Goal: Task Accomplishment & Management: Use online tool/utility

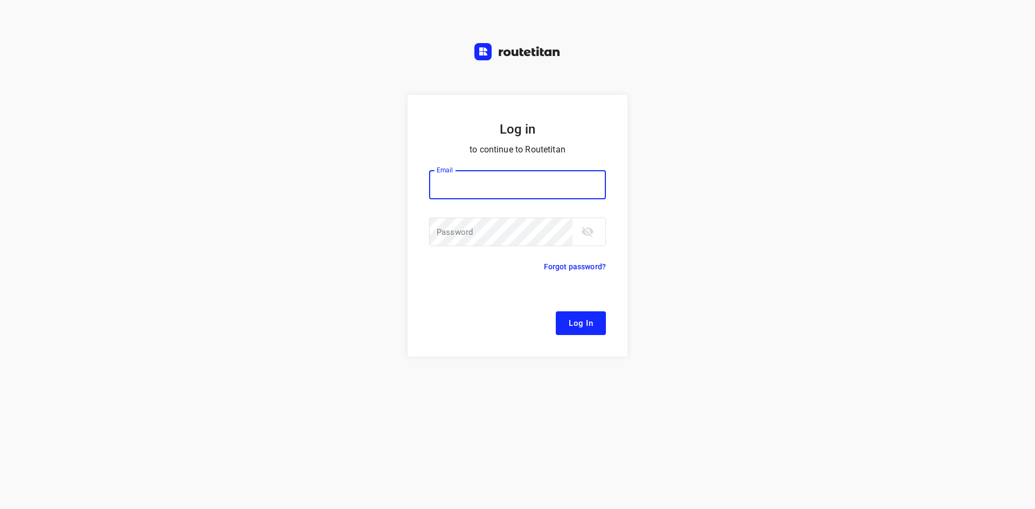
click at [504, 181] on input "email" at bounding box center [517, 184] width 177 height 29
type input "[EMAIL_ADDRESS][DOMAIN_NAME]"
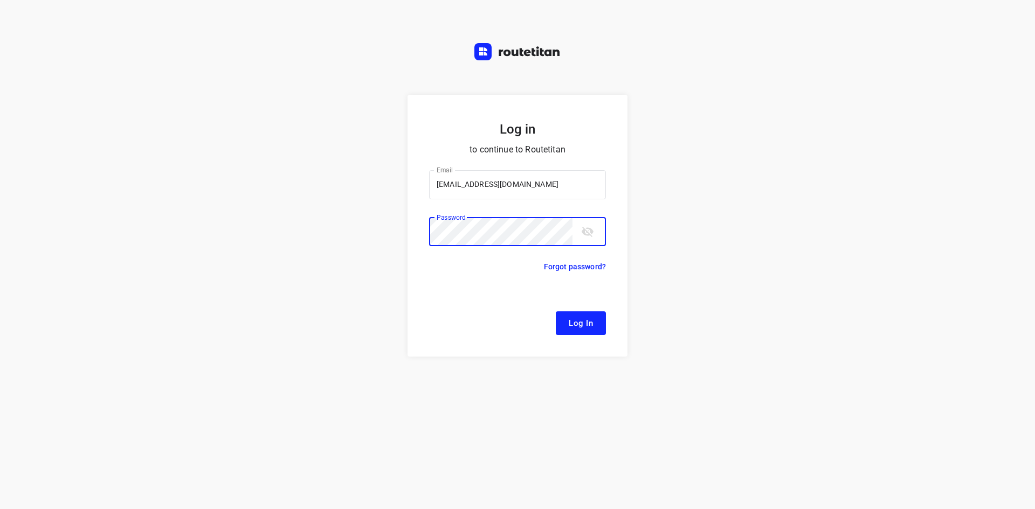
click at [556, 312] on button "Log In" at bounding box center [581, 324] width 50 height 24
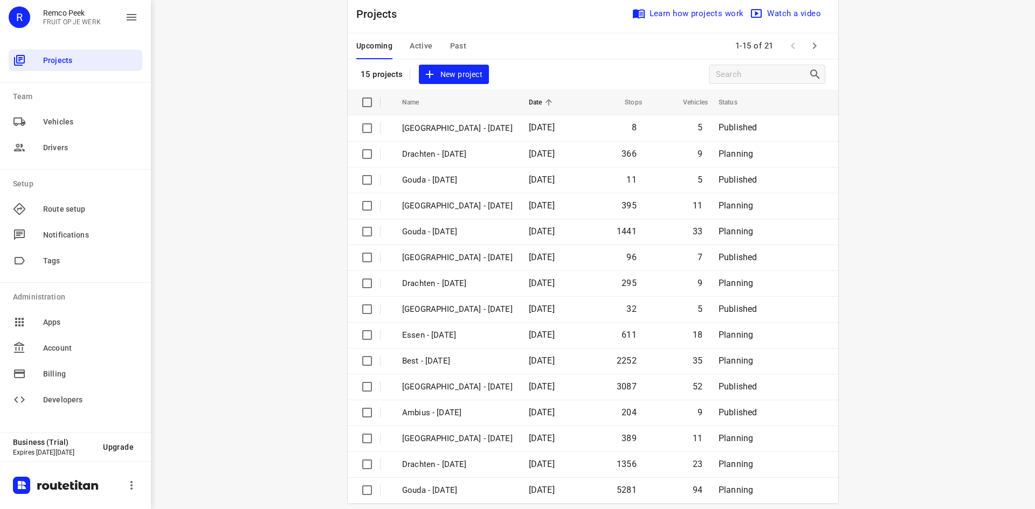
scroll to position [36, 0]
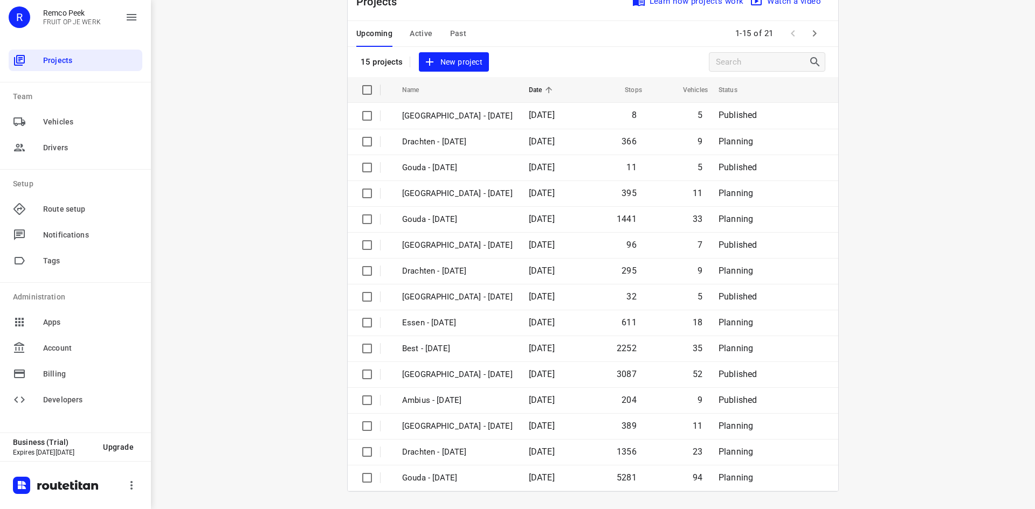
click at [427, 37] on span "Active" at bounding box center [421, 33] width 23 height 13
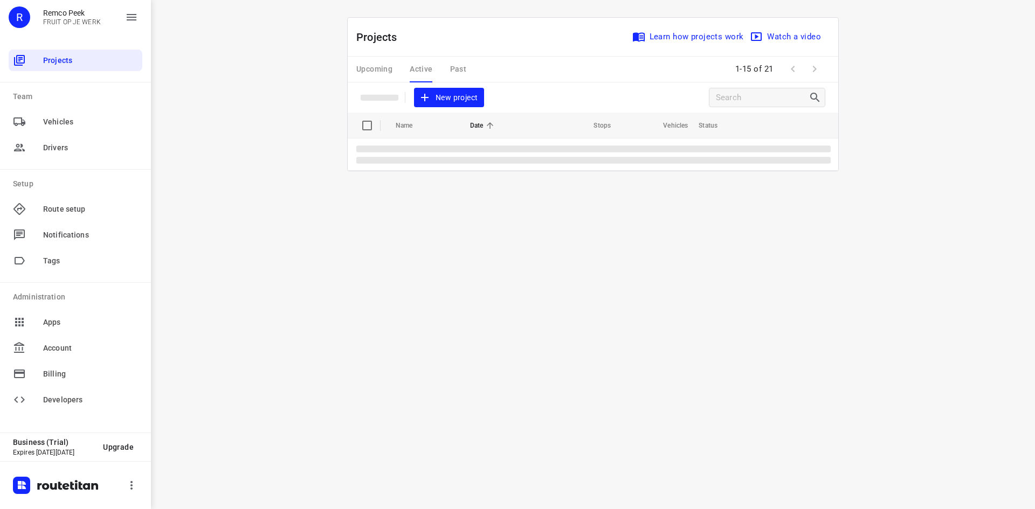
scroll to position [0, 0]
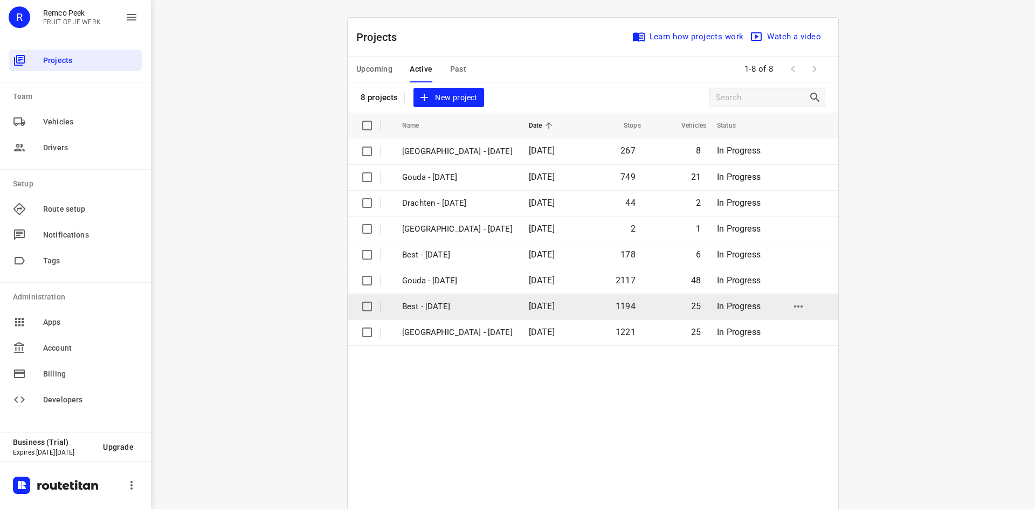
click at [462, 311] on p "Best - [DATE]" at bounding box center [457, 307] width 111 height 12
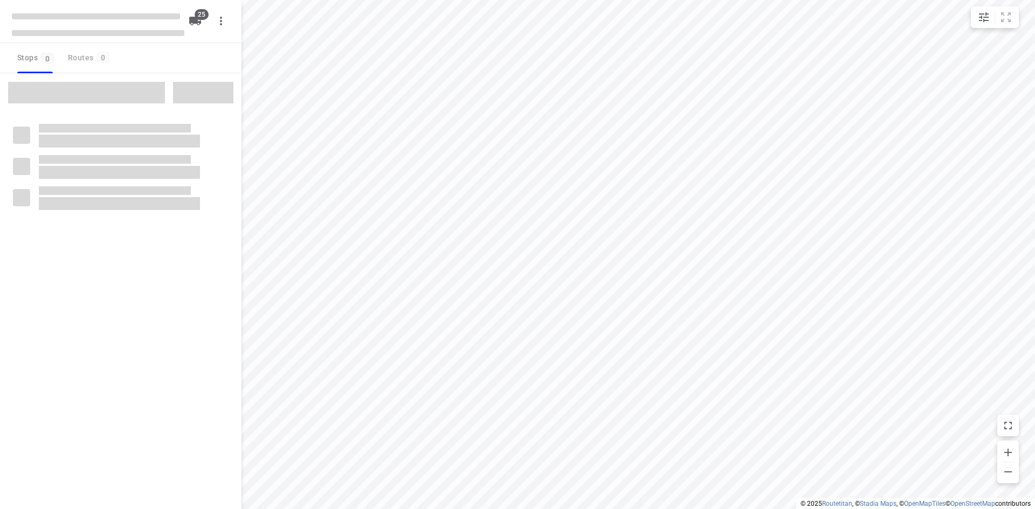
checkbox input "true"
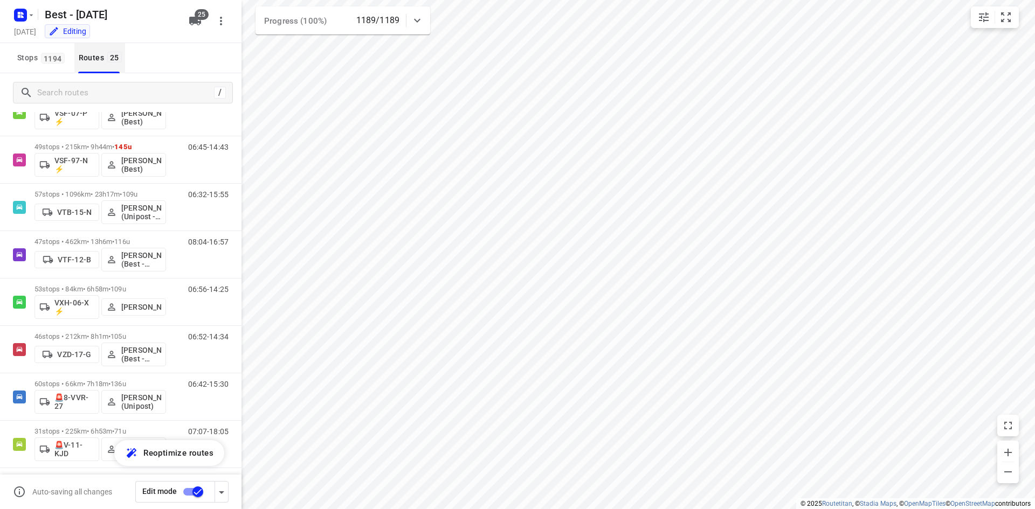
scroll to position [755, 0]
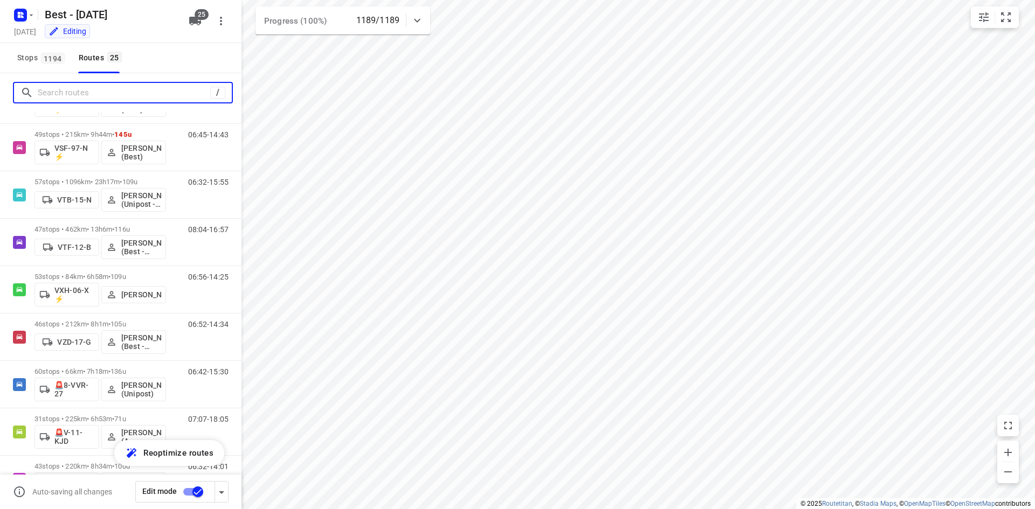
click at [109, 92] on input "Search routes" at bounding box center [124, 93] width 173 height 17
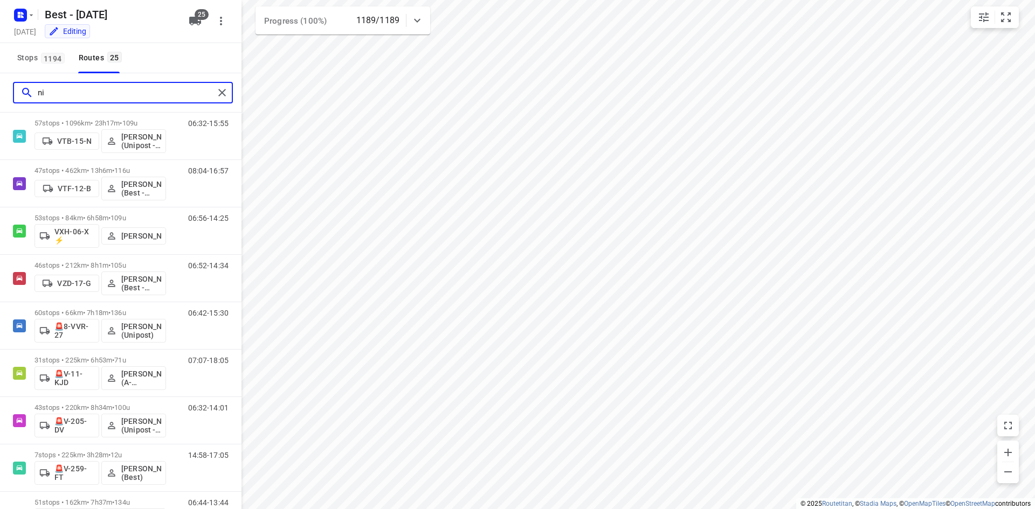
scroll to position [0, 0]
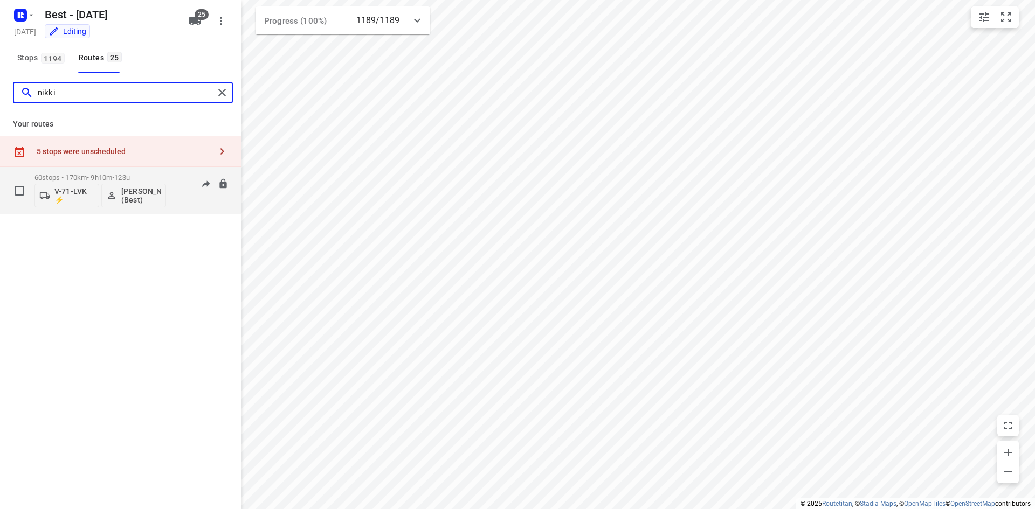
type input "nikki"
click at [74, 176] on p "60 stops • 170km • 9h10m • 123u" at bounding box center [101, 178] width 132 height 8
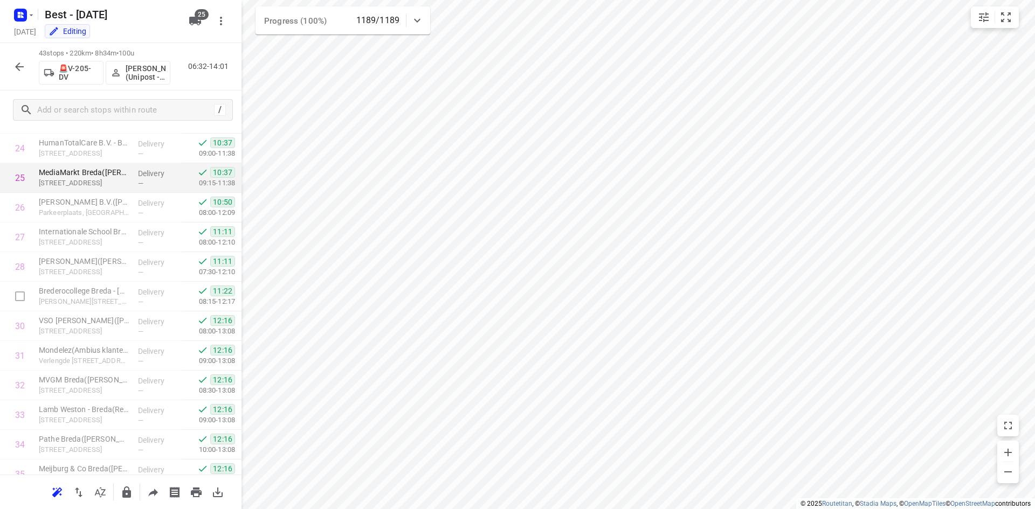
scroll to position [701, 0]
click at [20, 61] on icon "button" at bounding box center [19, 66] width 13 height 13
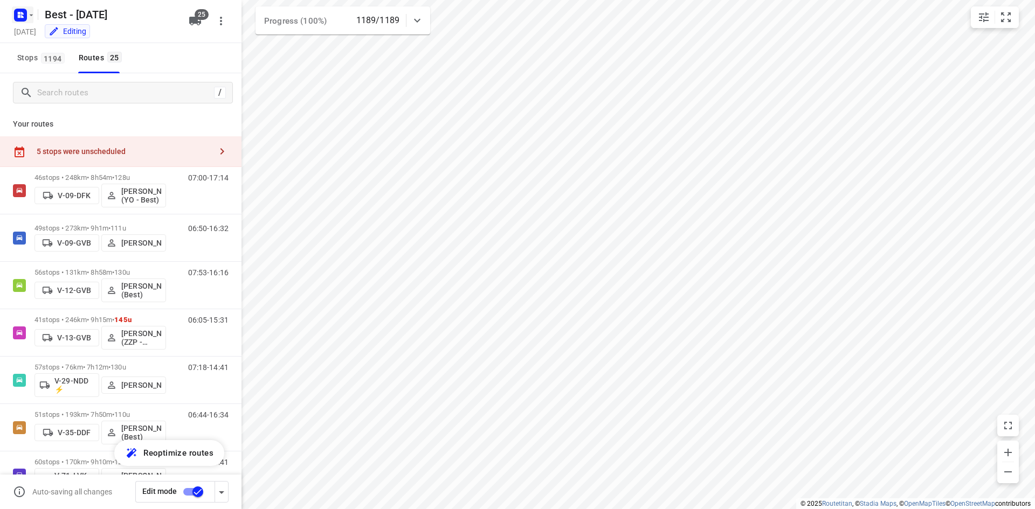
click at [28, 12] on icon "button" at bounding box center [31, 15] width 9 height 9
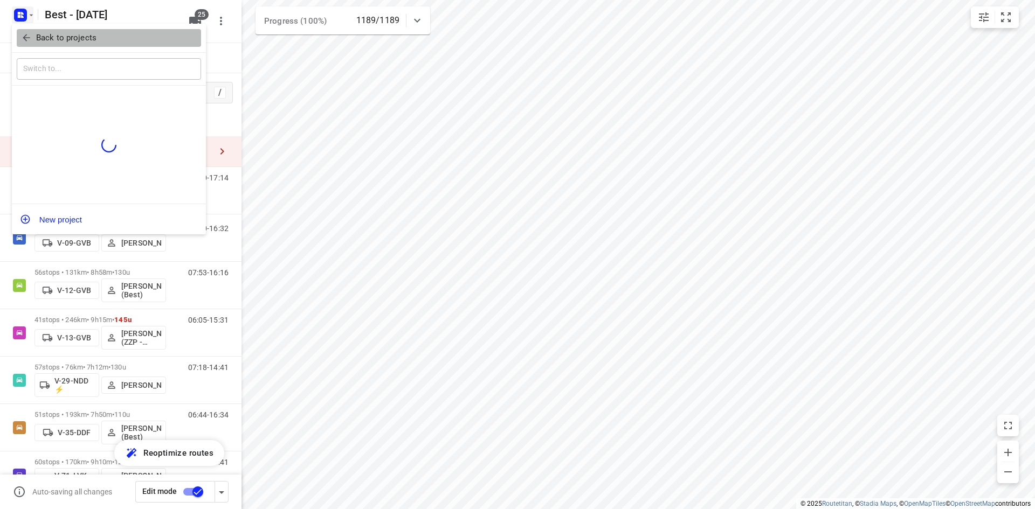
click at [40, 30] on button "Back to projects" at bounding box center [109, 38] width 184 height 18
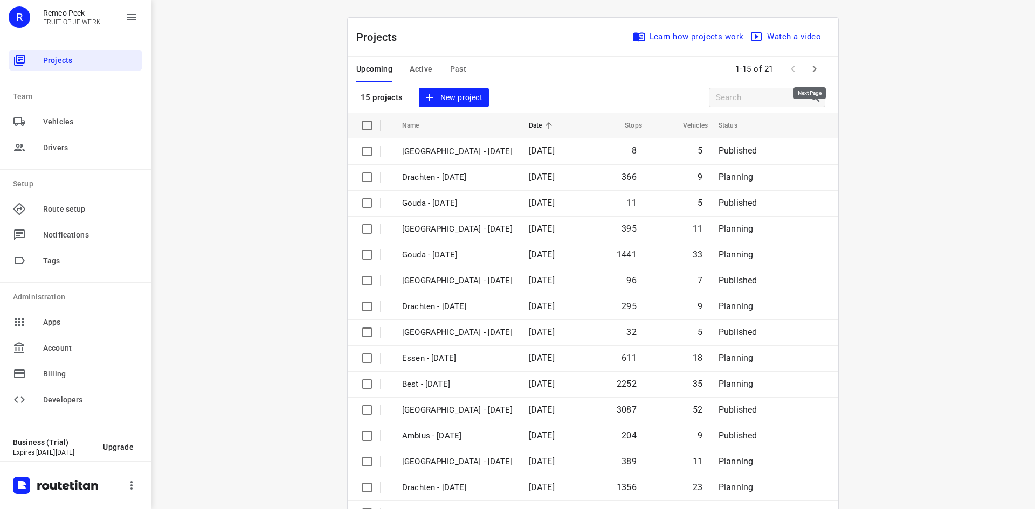
click at [804, 65] on button "button" at bounding box center [815, 69] width 22 height 22
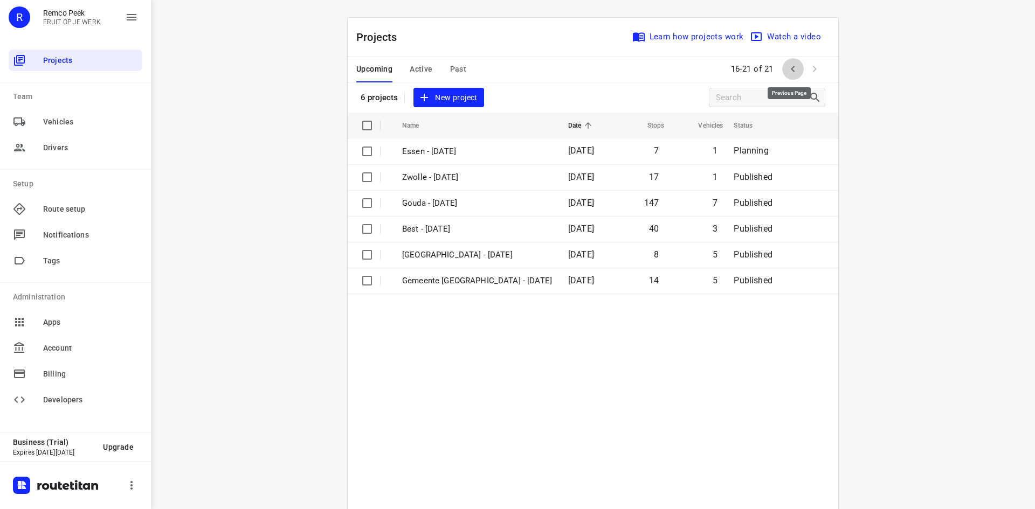
click at [787, 67] on icon "button" at bounding box center [793, 69] width 13 height 13
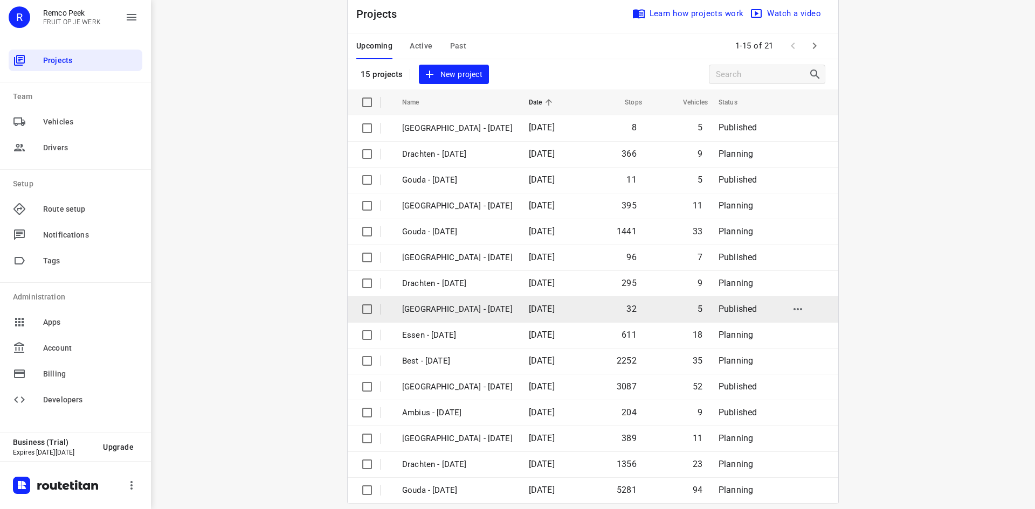
scroll to position [36, 0]
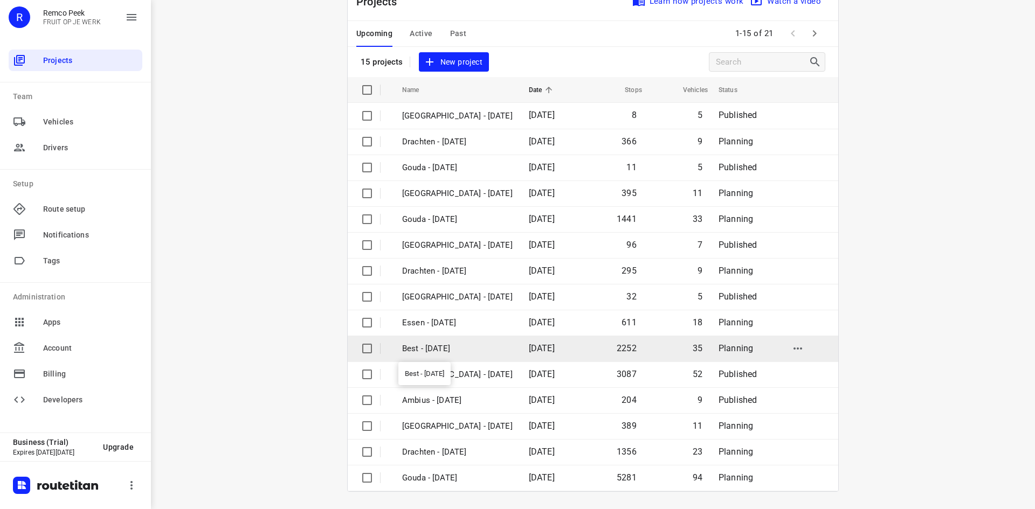
click at [476, 350] on td "Best - [DATE]" at bounding box center [455, 349] width 129 height 26
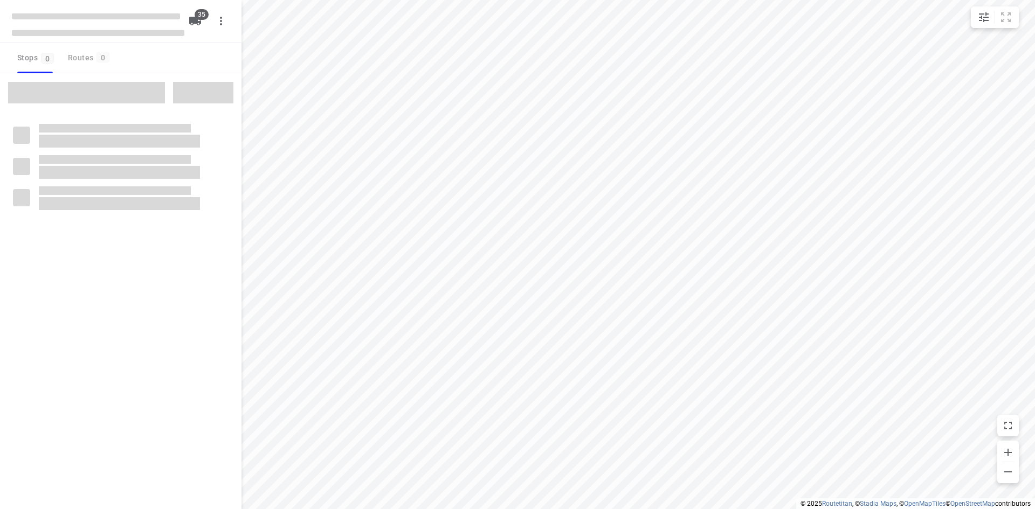
checkbox input "true"
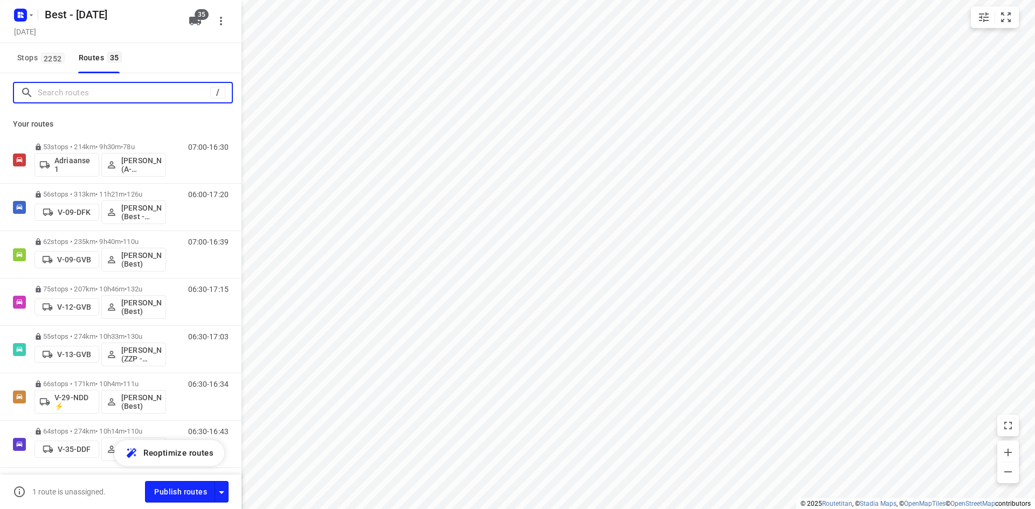
click at [126, 89] on input "Search routes" at bounding box center [124, 93] width 173 height 17
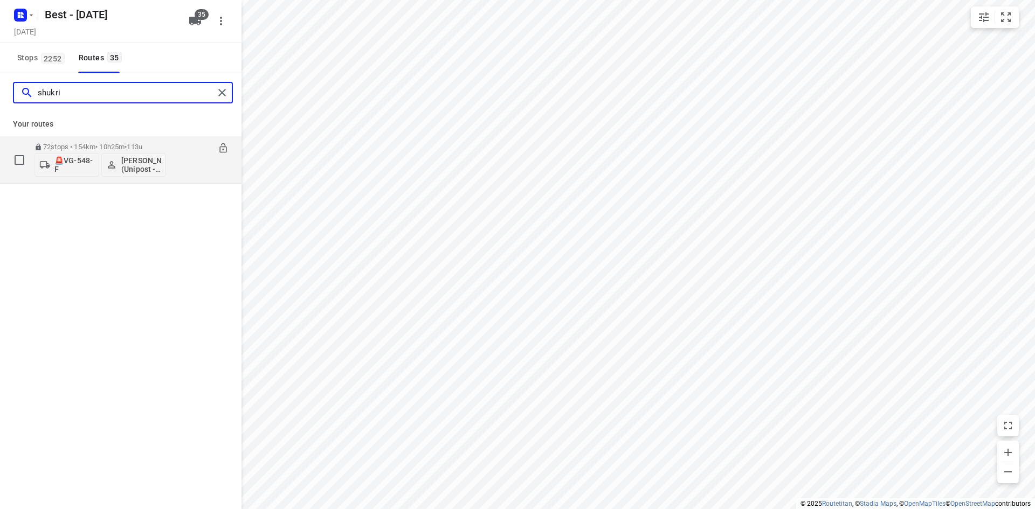
type input "shukri"
click at [130, 148] on p "72 stops • 154km • 10h25m • 113u" at bounding box center [101, 147] width 132 height 8
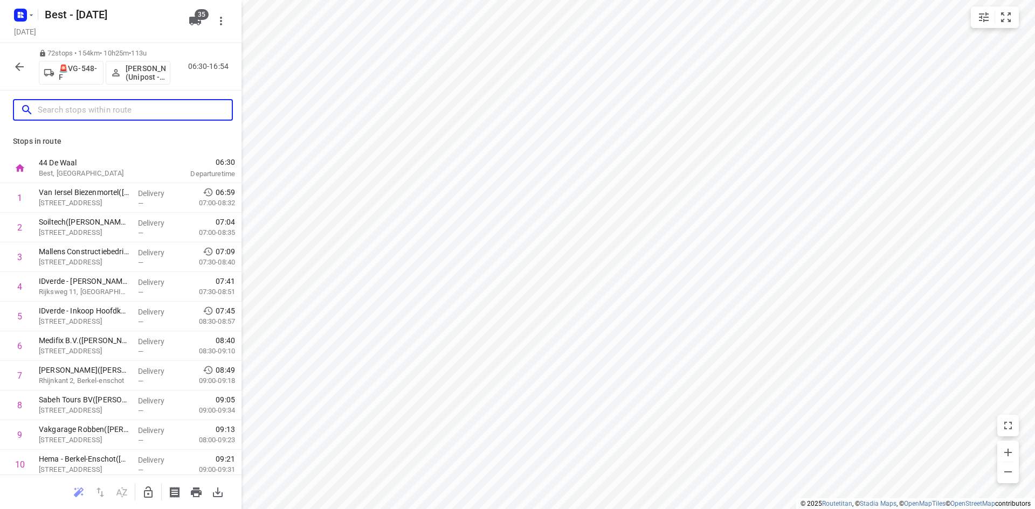
click at [142, 115] on input "text" at bounding box center [135, 110] width 194 height 17
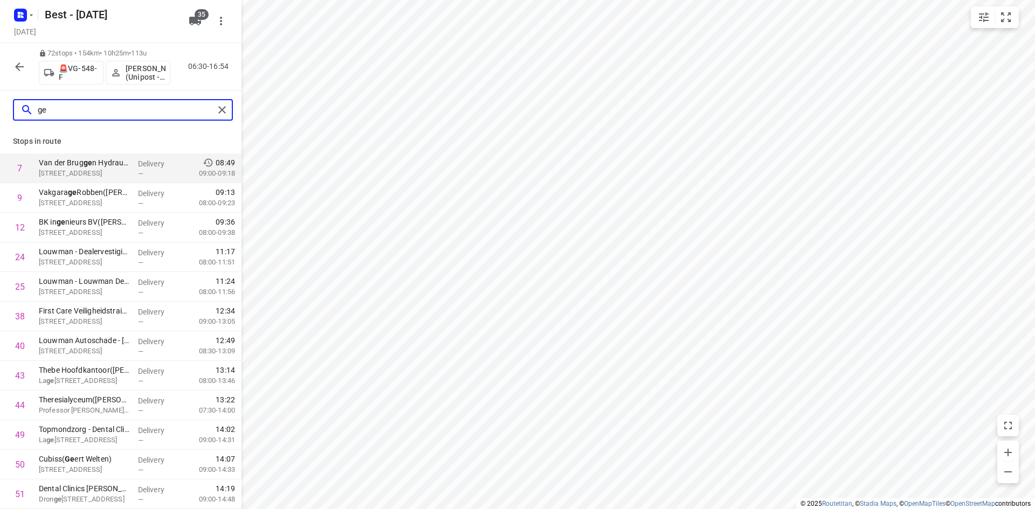
type input "g"
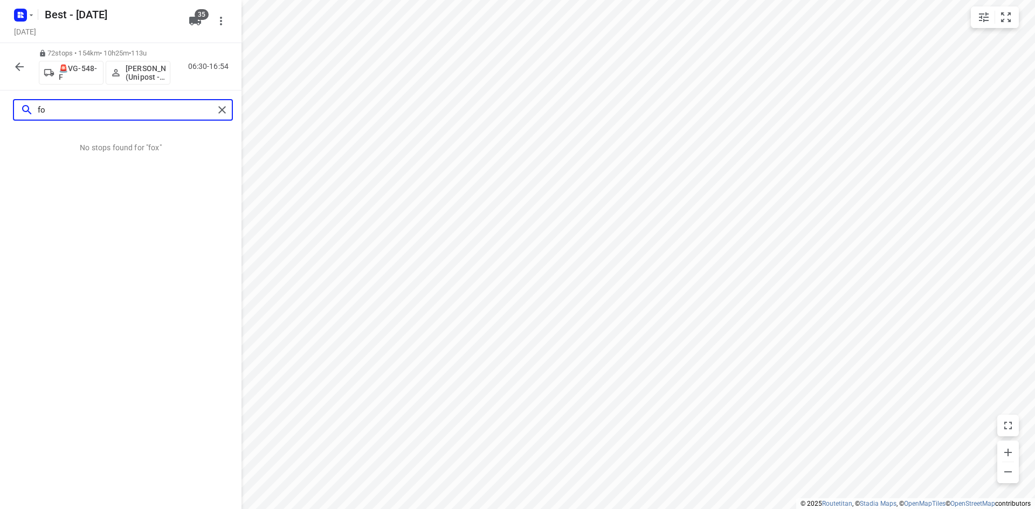
type input "f"
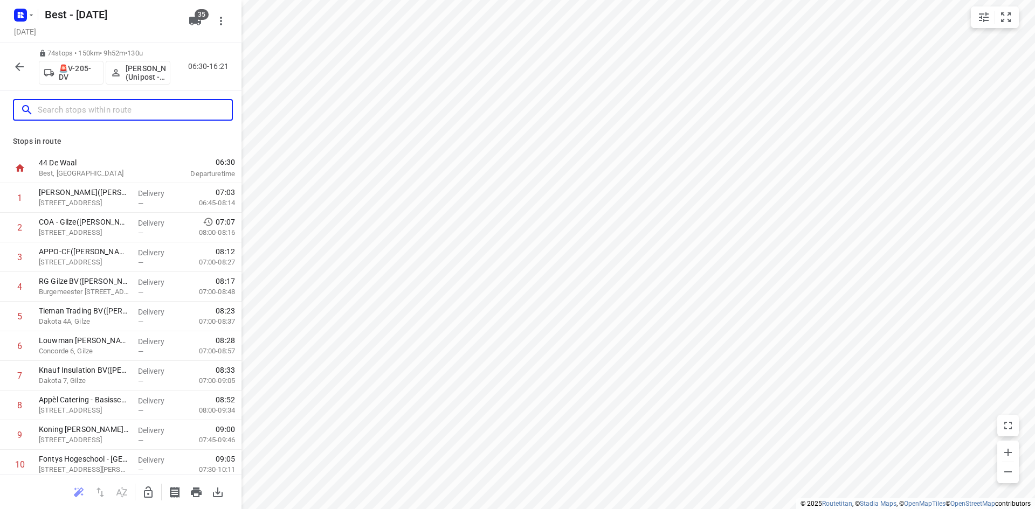
click at [119, 116] on input "text" at bounding box center [135, 110] width 194 height 17
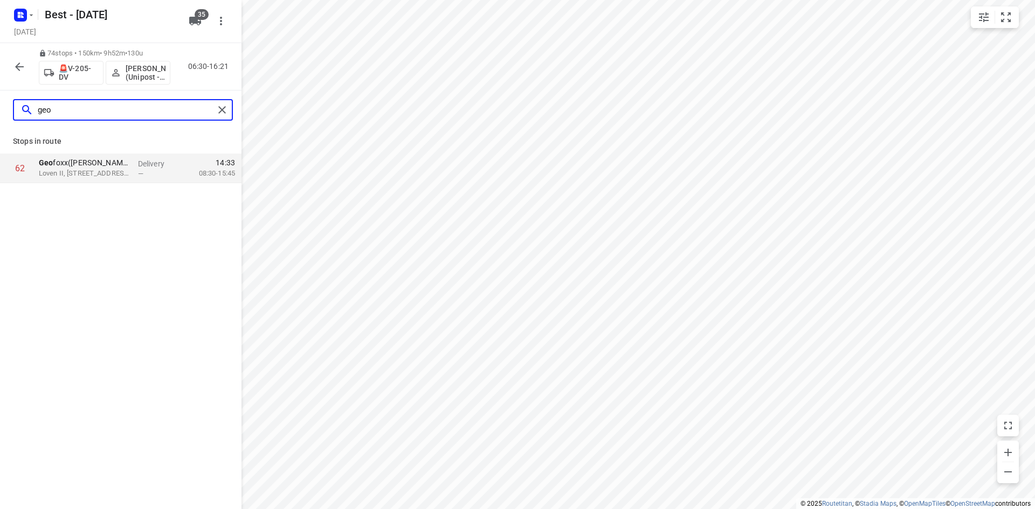
type input "geo"
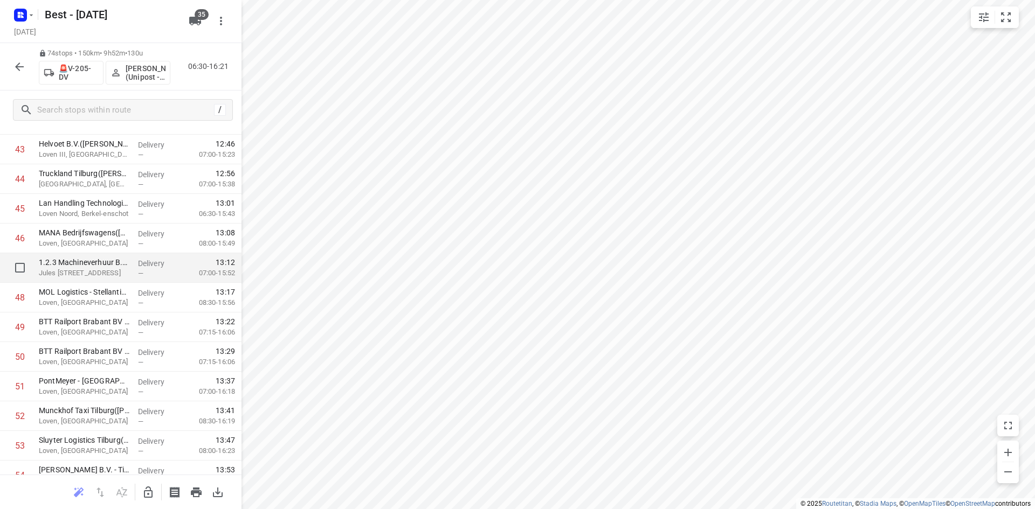
scroll to position [1240, 0]
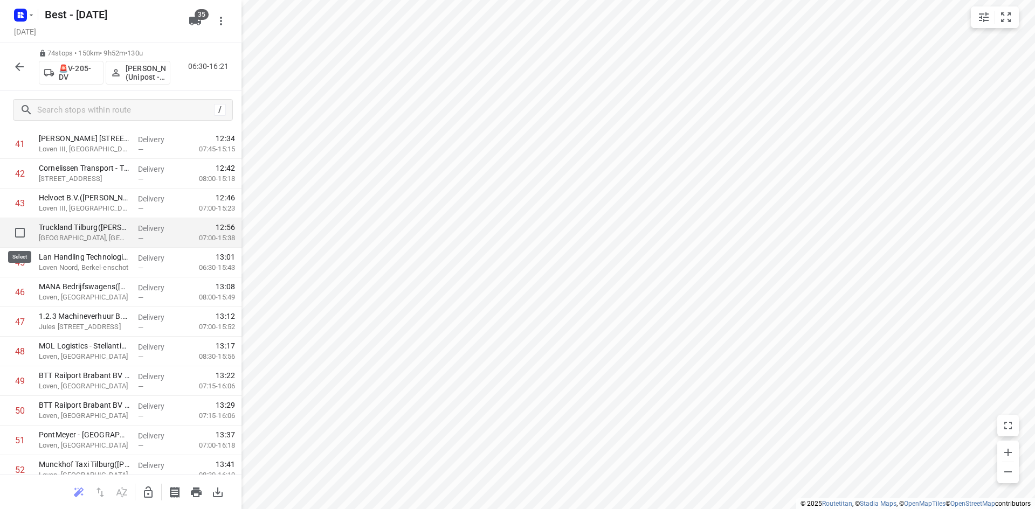
click at [21, 234] on input "checkbox" at bounding box center [20, 233] width 22 height 22
checkbox input "true"
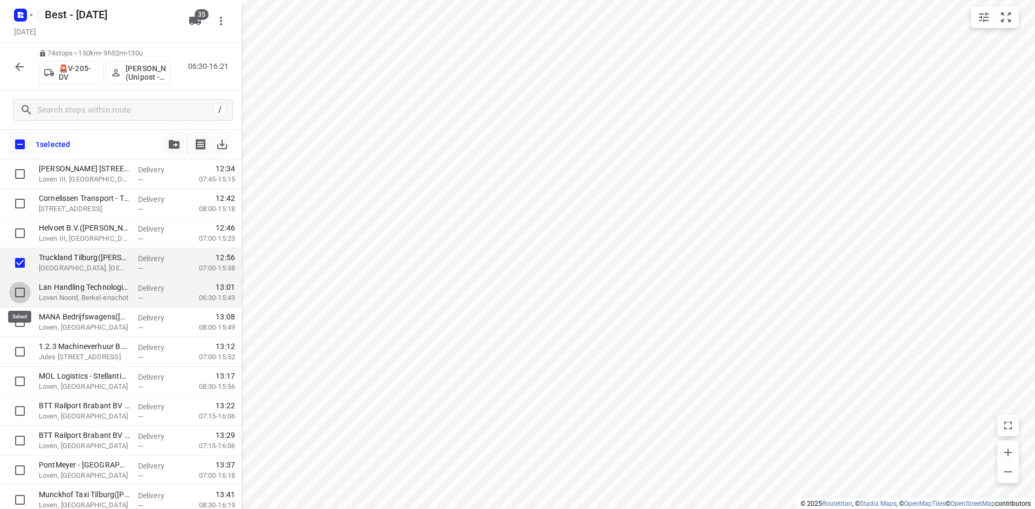
click at [17, 293] on input "checkbox" at bounding box center [20, 293] width 22 height 22
checkbox input "true"
click at [18, 259] on input "checkbox" at bounding box center [20, 263] width 22 height 22
checkbox input "false"
click at [19, 293] on input "checkbox" at bounding box center [20, 293] width 22 height 22
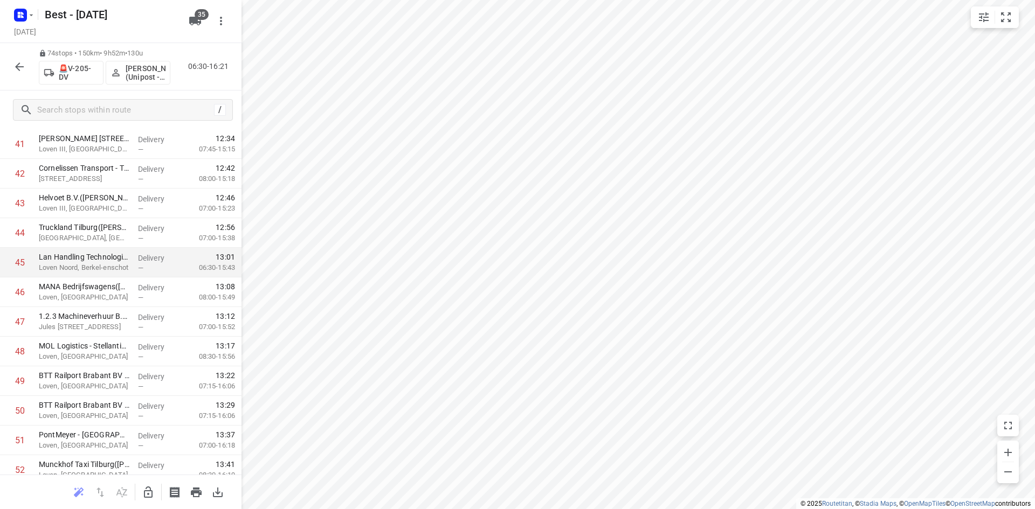
click at [13, 66] on icon "button" at bounding box center [19, 66] width 13 height 13
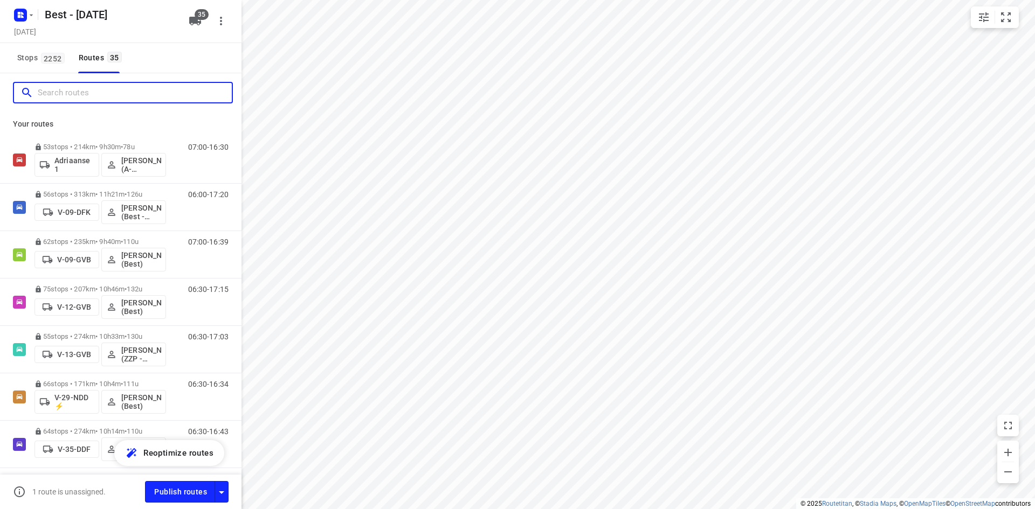
click at [52, 89] on input "Search routes" at bounding box center [135, 93] width 194 height 17
click at [53, 58] on span "2252" at bounding box center [53, 58] width 24 height 11
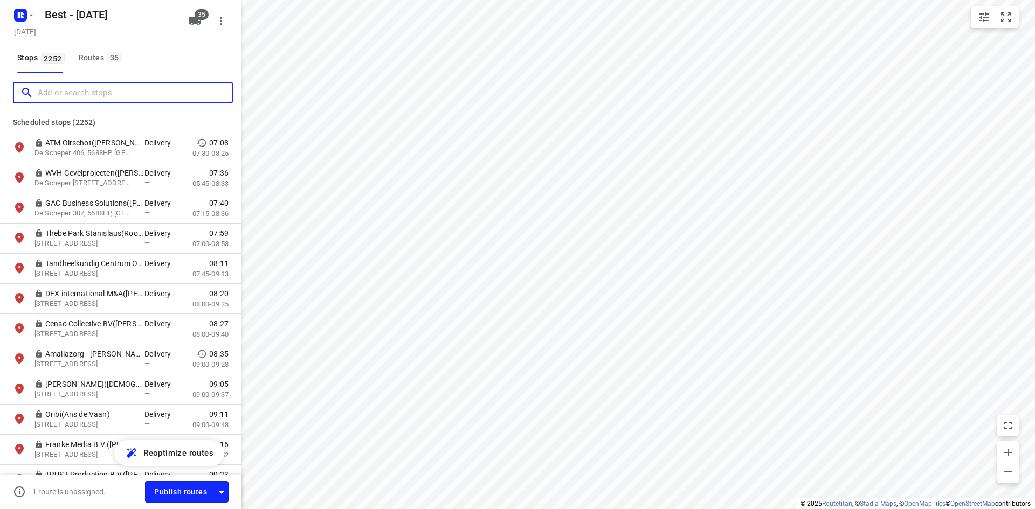
click at [73, 93] on input "Add or search stops" at bounding box center [135, 93] width 194 height 17
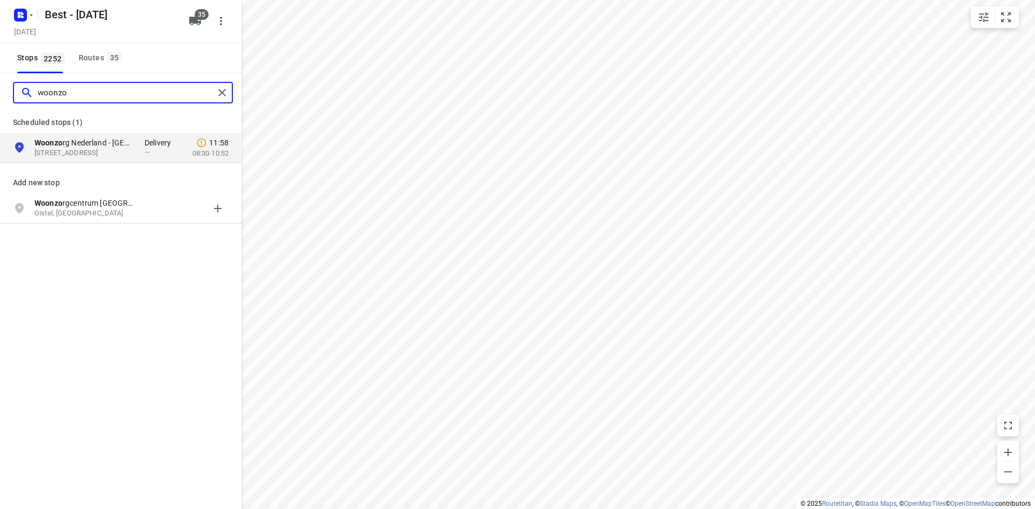
type input "woonzo"
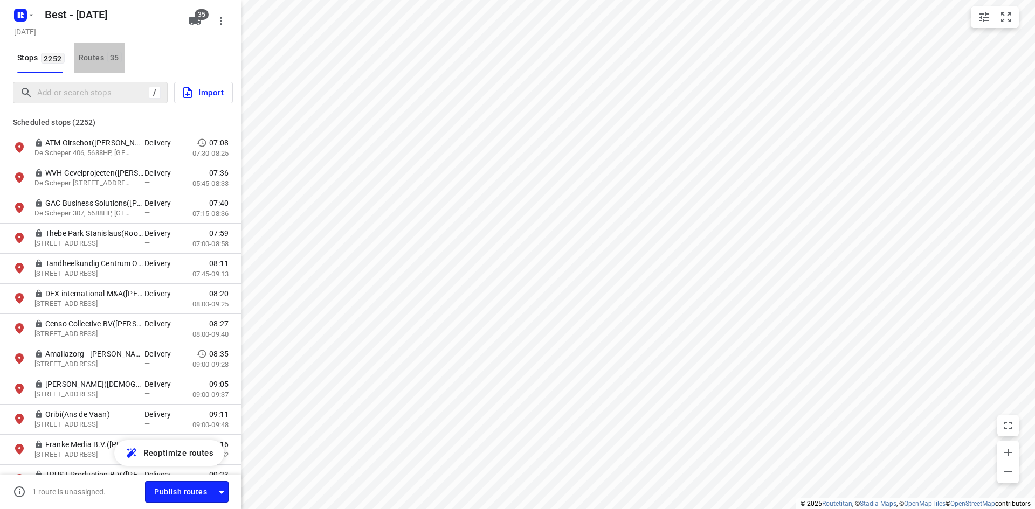
click at [86, 58] on div "Routes 35" at bounding box center [102, 57] width 46 height 13
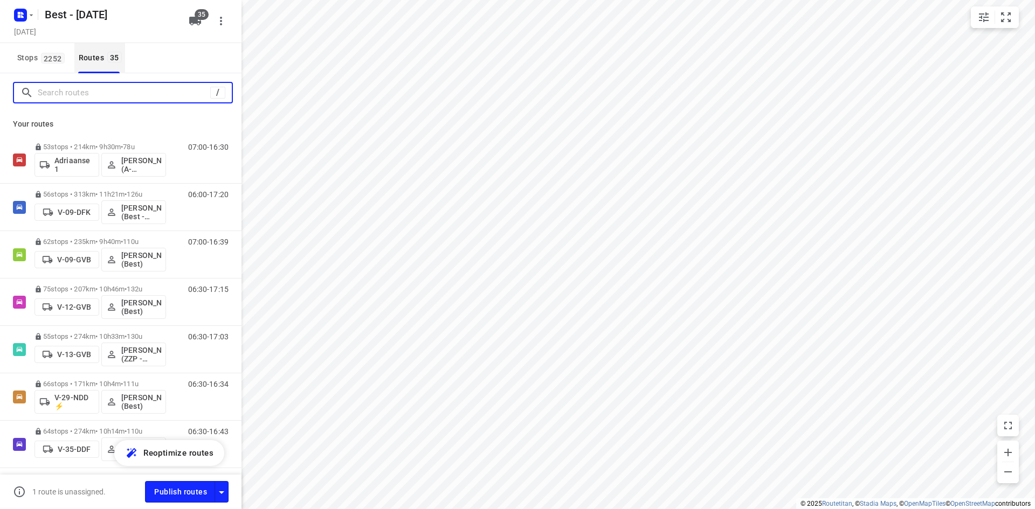
click at [74, 89] on input "Search routes" at bounding box center [124, 93] width 173 height 17
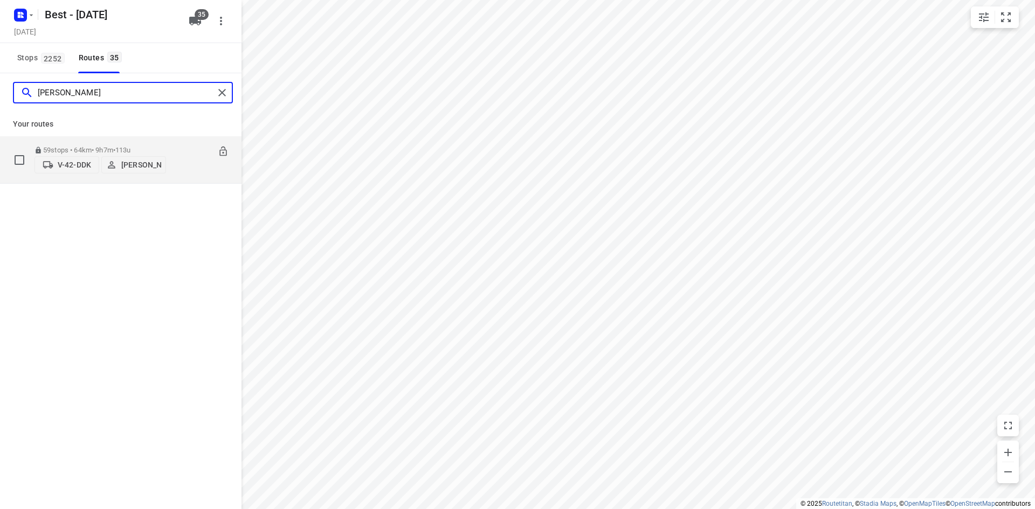
type input "[PERSON_NAME]"
click at [88, 141] on div "59 stops • 64km • 9h7m • 113u V-42-DDK [PERSON_NAME]" at bounding box center [101, 160] width 132 height 38
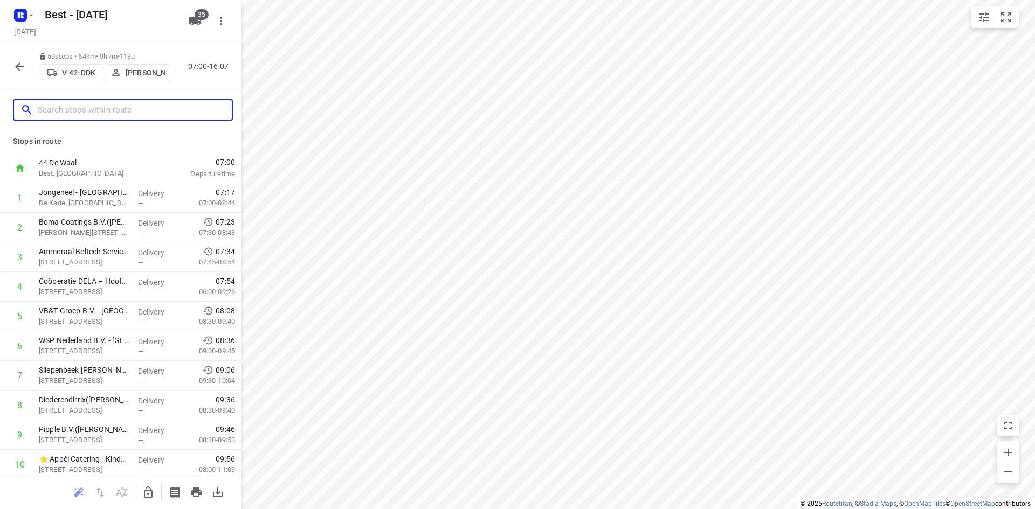
click at [119, 105] on input "text" at bounding box center [135, 110] width 194 height 17
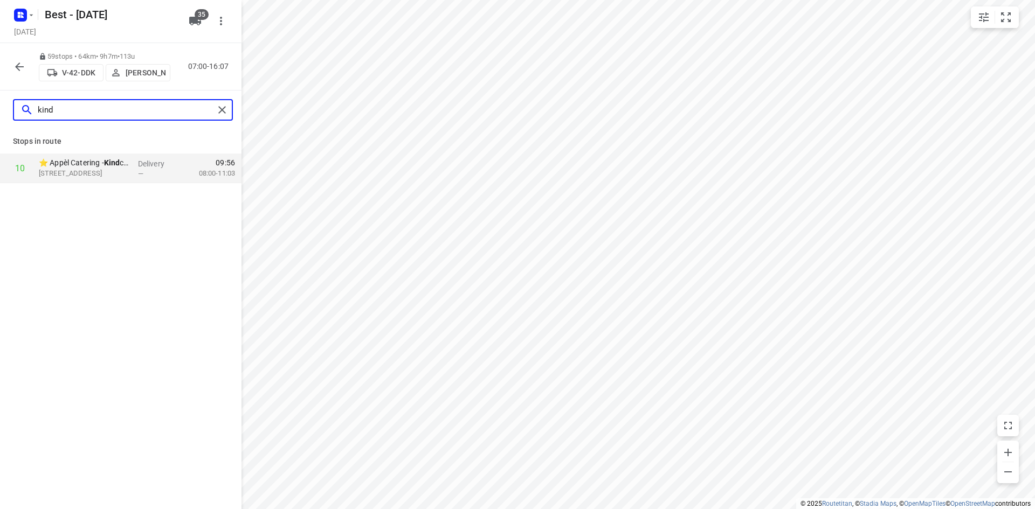
type input "kind"
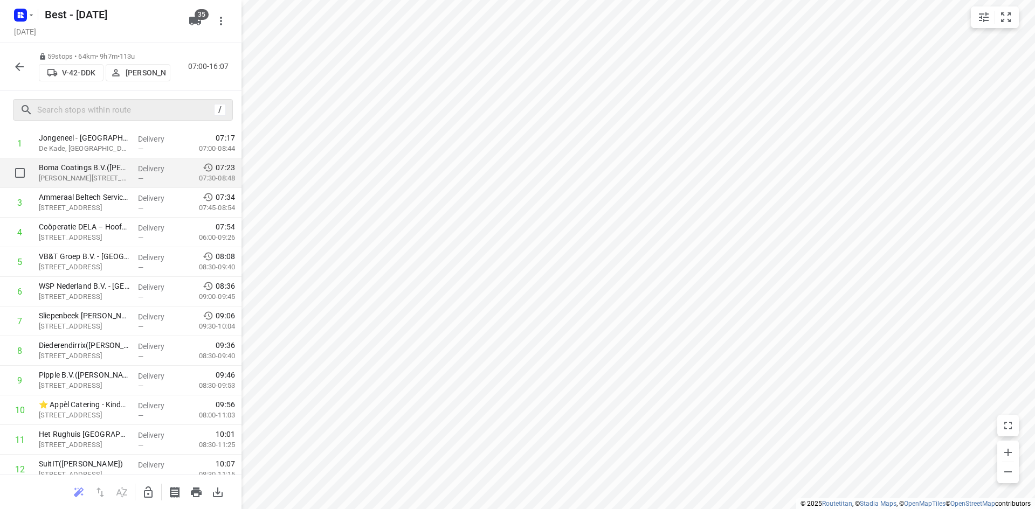
scroll to position [54, 0]
click at [147, 487] on icon "button" at bounding box center [148, 492] width 9 height 11
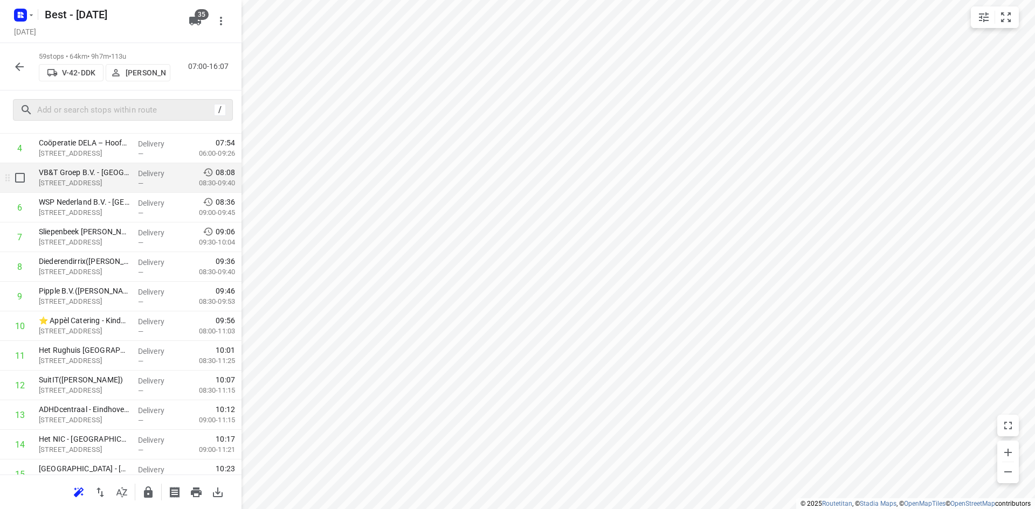
scroll to position [162, 0]
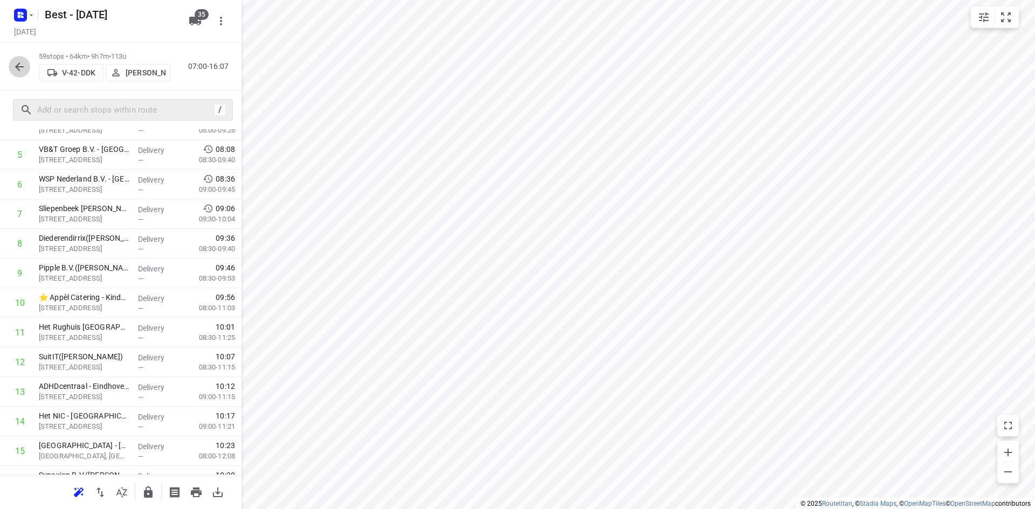
click at [20, 65] on icon "button" at bounding box center [19, 66] width 13 height 13
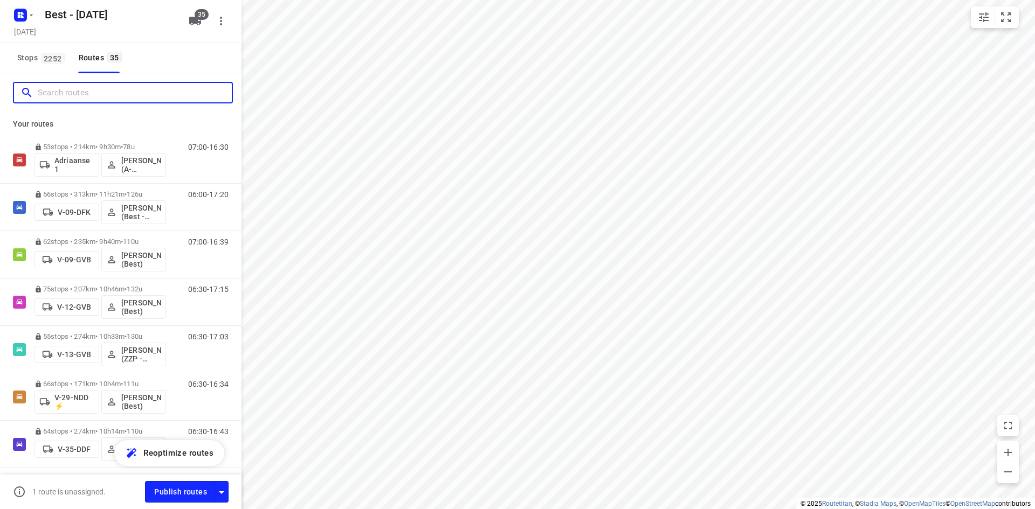
click at [99, 97] on input "Search routes" at bounding box center [135, 93] width 194 height 17
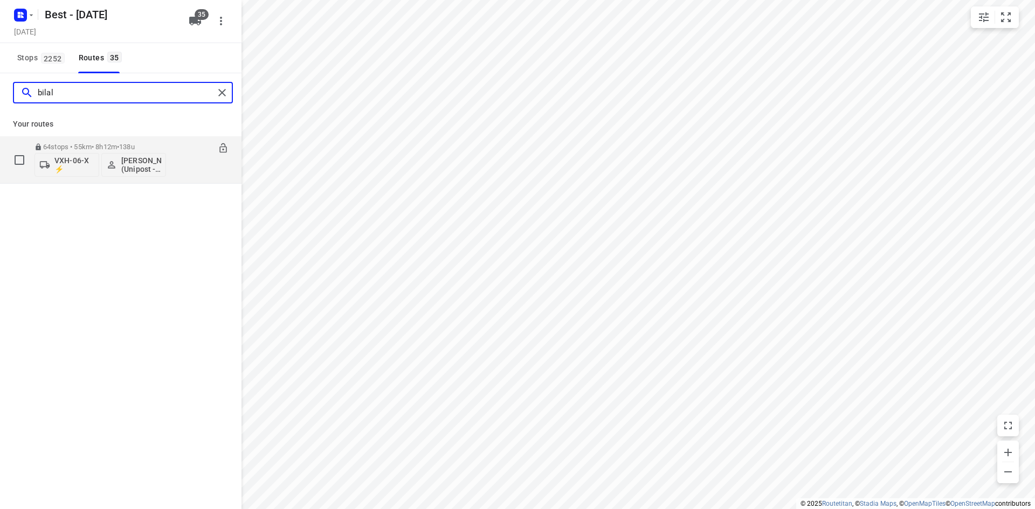
type input "bilal"
click at [107, 148] on p "64 stops • 55km • 8h12m • 138u" at bounding box center [101, 147] width 132 height 8
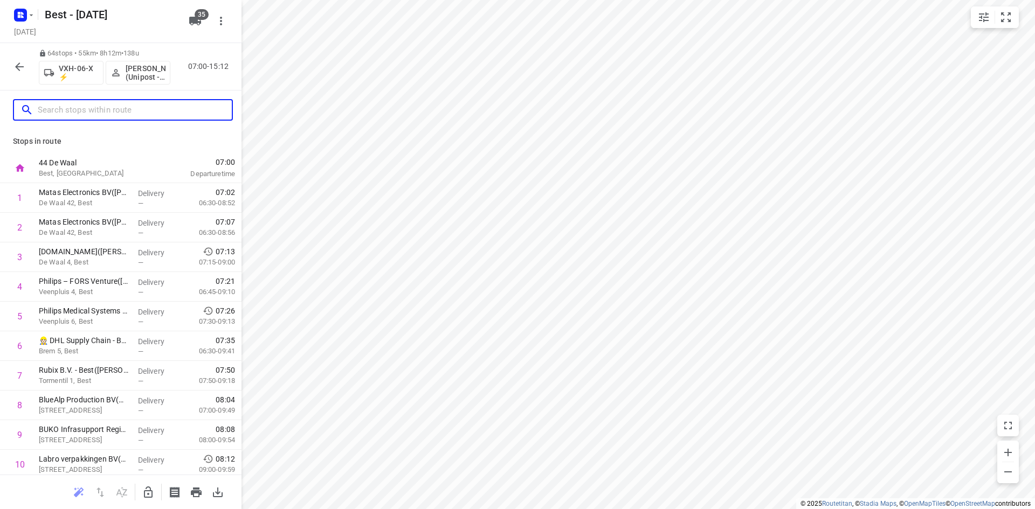
click at [116, 109] on input "text" at bounding box center [135, 110] width 194 height 17
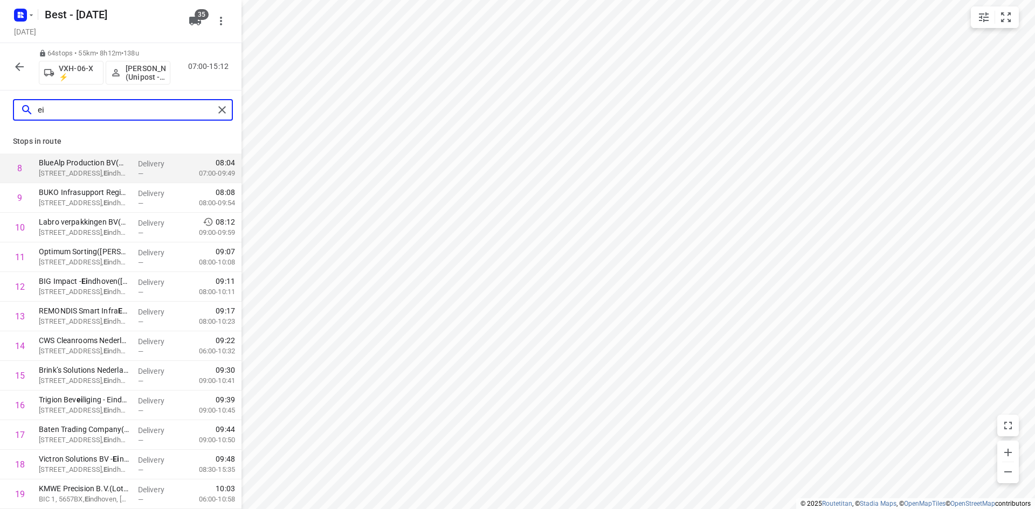
type input "e"
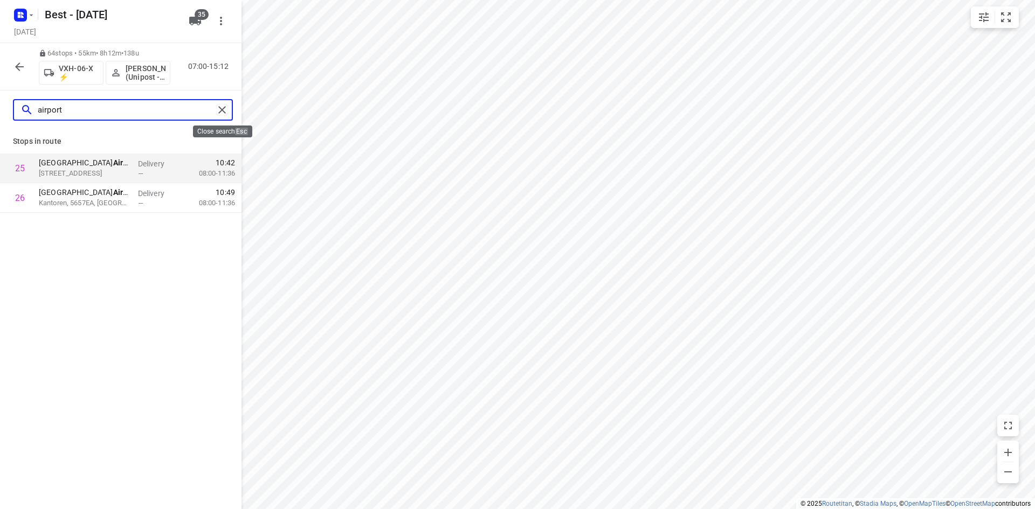
type input "airport"
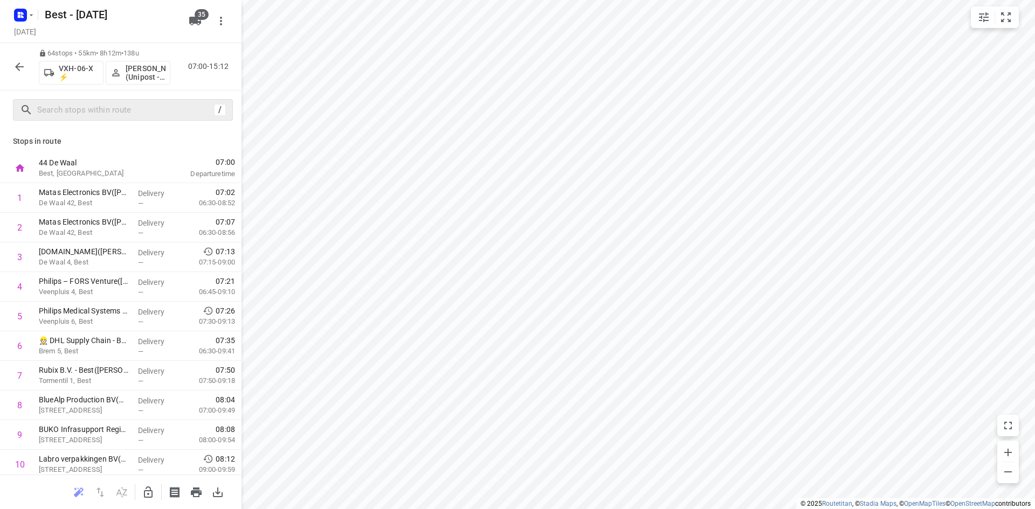
click at [22, 77] on button "button" at bounding box center [20, 67] width 22 height 22
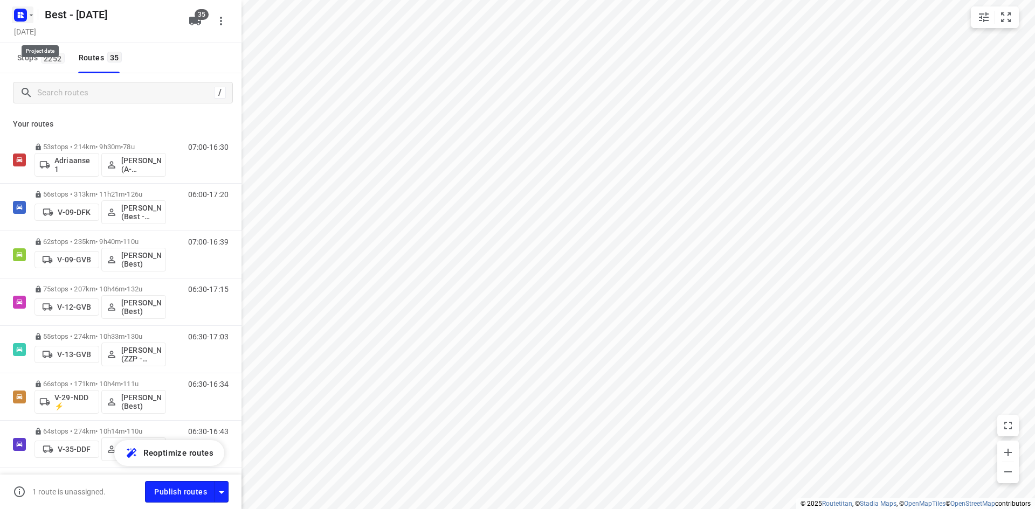
click at [26, 22] on icon "button" at bounding box center [20, 14] width 17 height 17
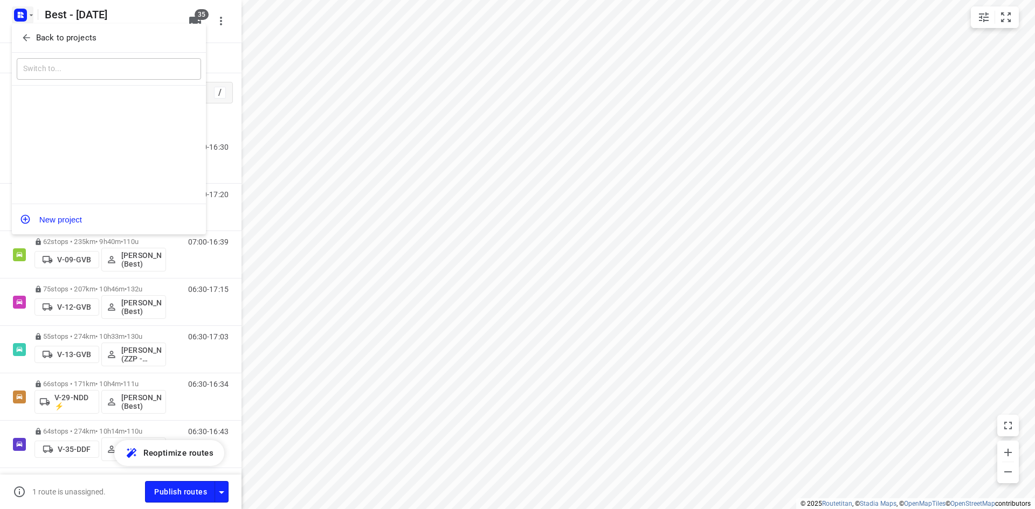
click at [56, 53] on div "​" at bounding box center [109, 69] width 194 height 33
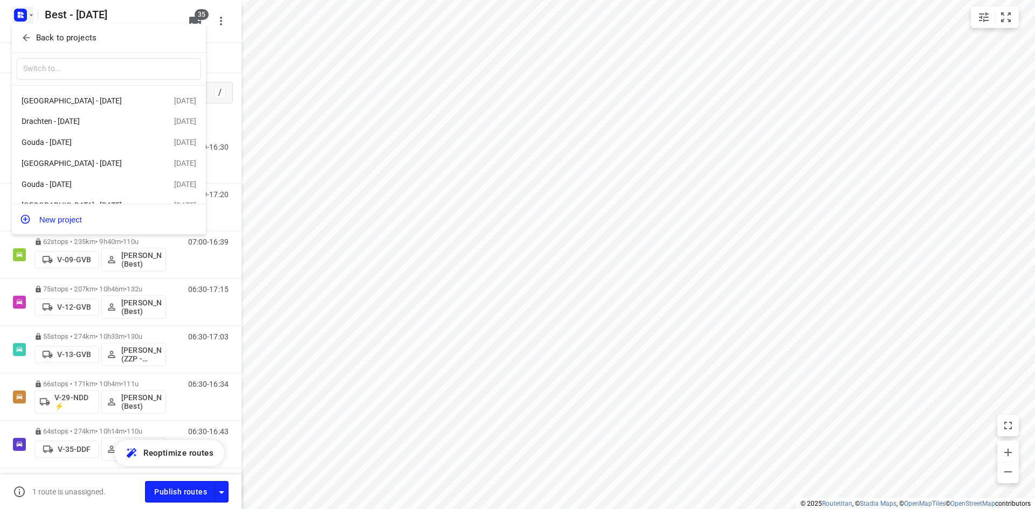
click at [63, 43] on p "Back to projects" at bounding box center [66, 38] width 60 height 12
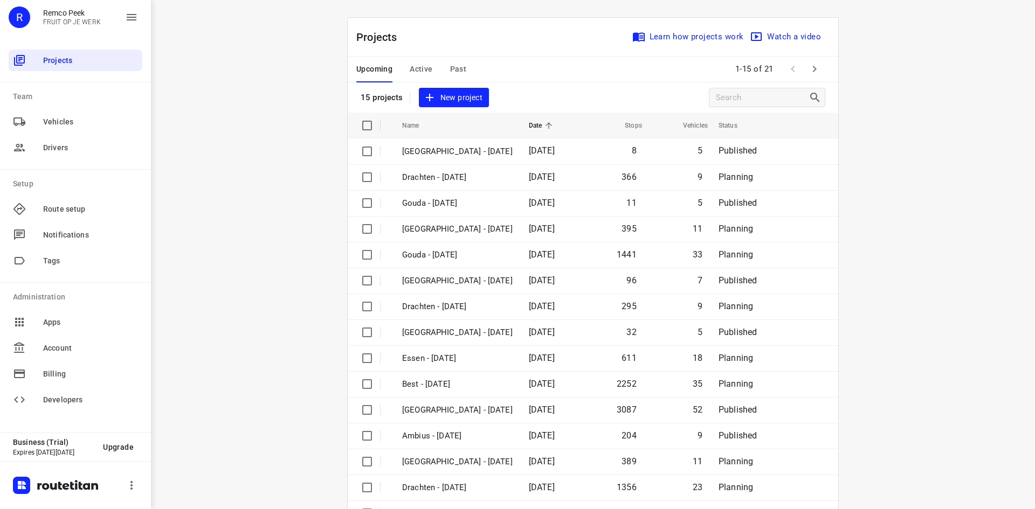
click at [416, 70] on span "Active" at bounding box center [421, 69] width 23 height 13
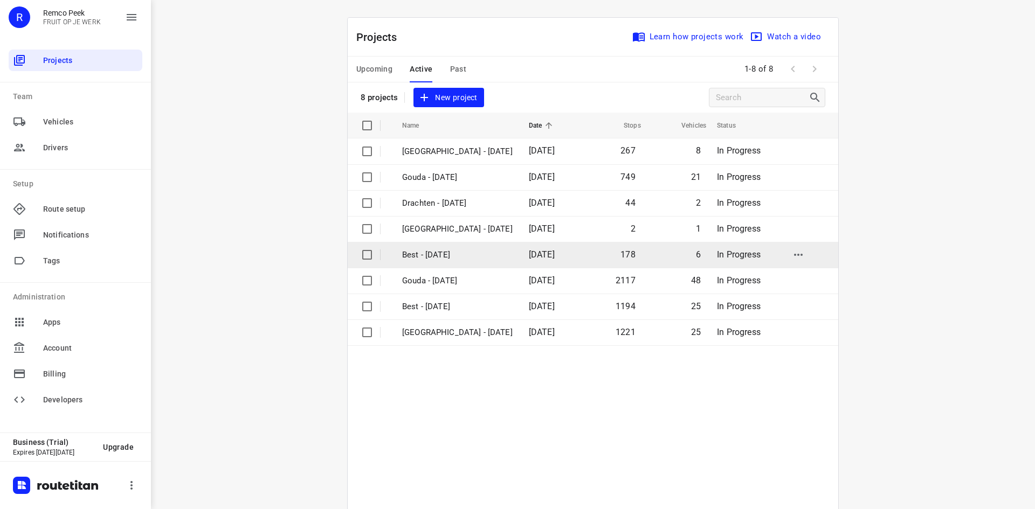
click at [435, 255] on p "Best - [DATE]" at bounding box center [457, 255] width 111 height 12
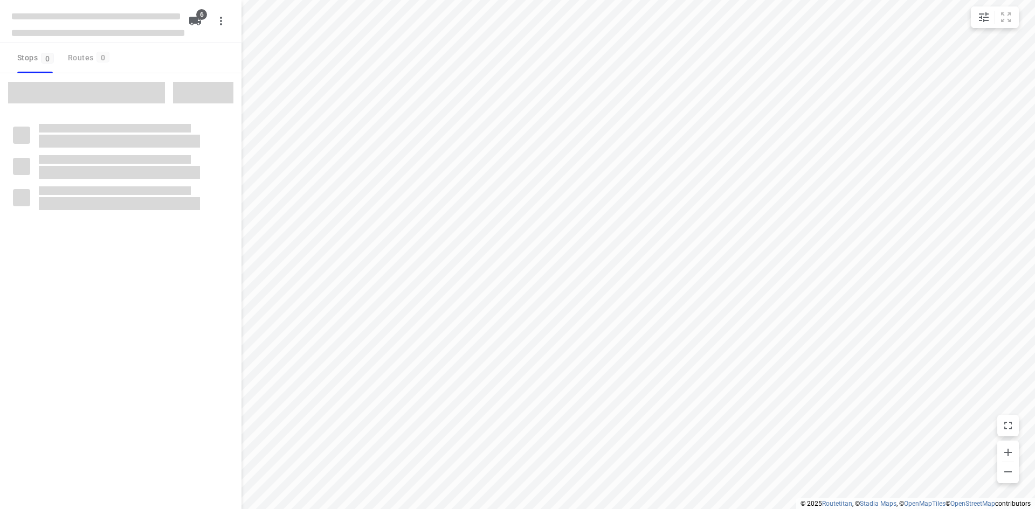
checkbox input "true"
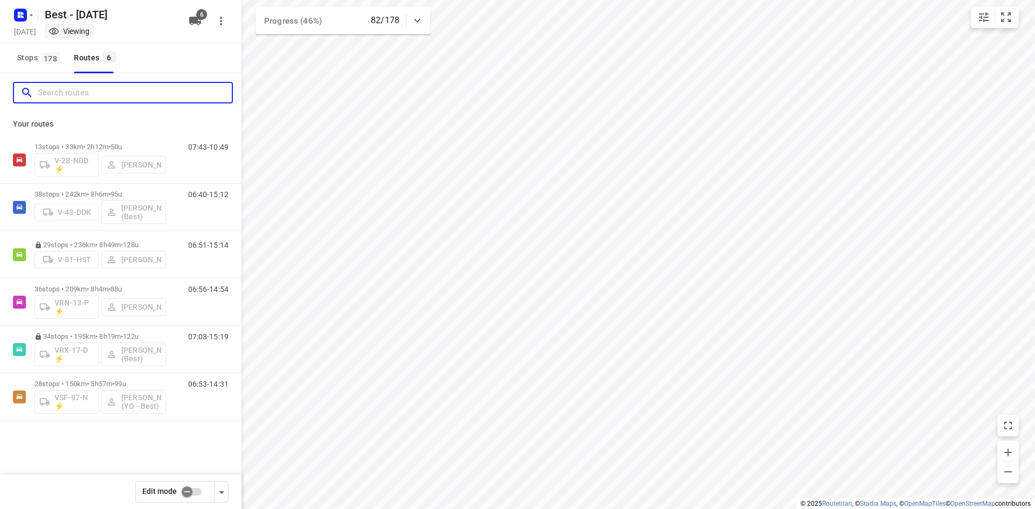
click at [119, 92] on input "Search routes" at bounding box center [135, 93] width 194 height 17
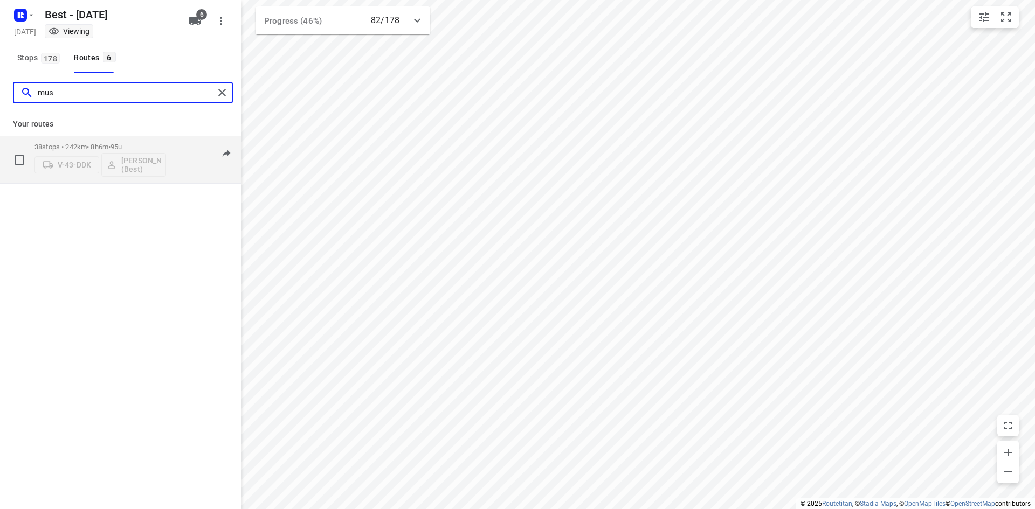
type input "mus"
click at [126, 139] on div "38 stops • 242km • 8h6m • 95u V-43-DDK [PERSON_NAME] (Best)" at bounding box center [101, 159] width 132 height 45
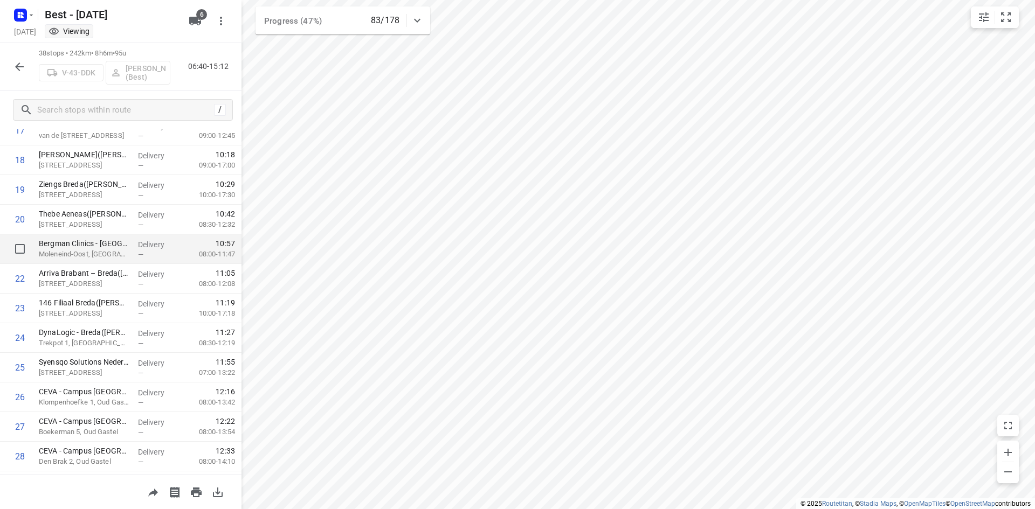
scroll to position [865, 0]
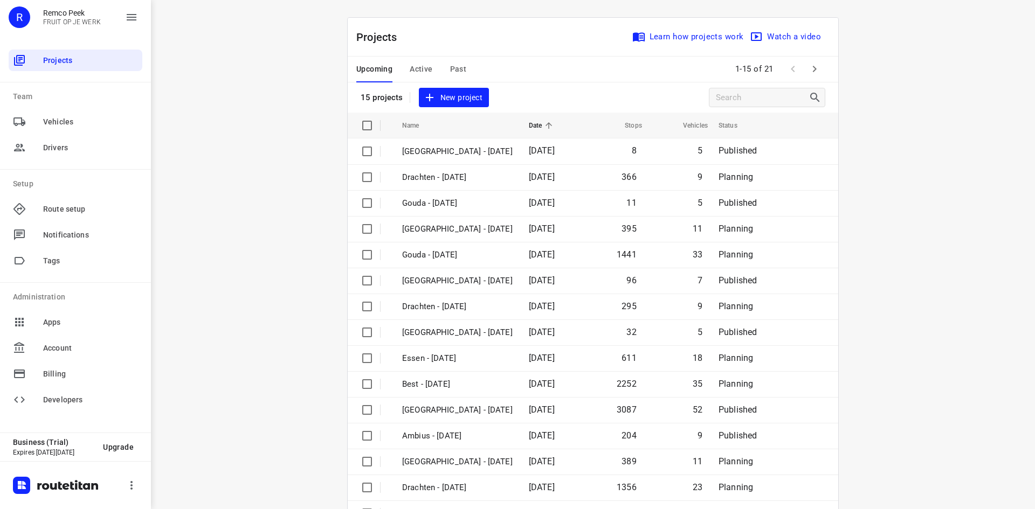
click at [450, 67] on span "Past" at bounding box center [458, 69] width 17 height 13
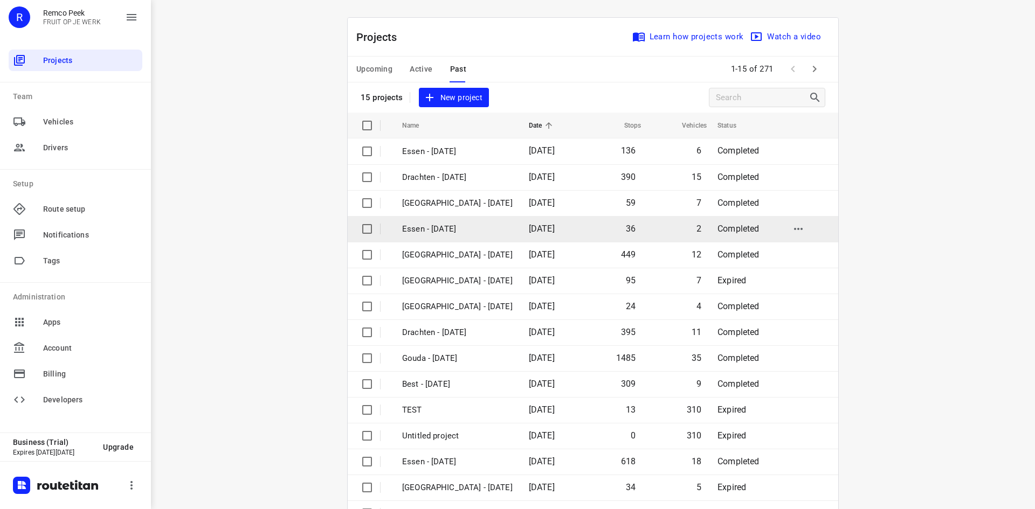
scroll to position [36, 0]
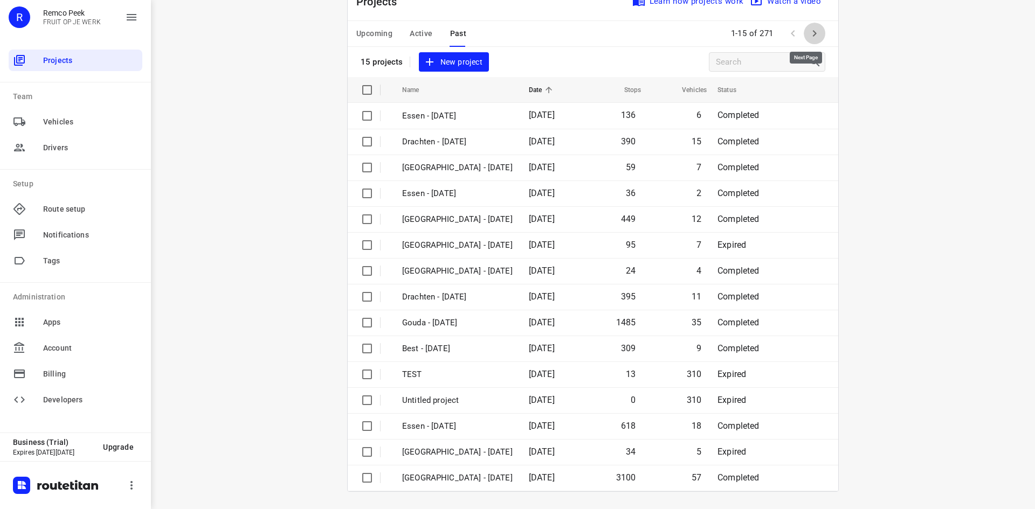
click at [815, 40] on icon "button" at bounding box center [814, 33] width 13 height 13
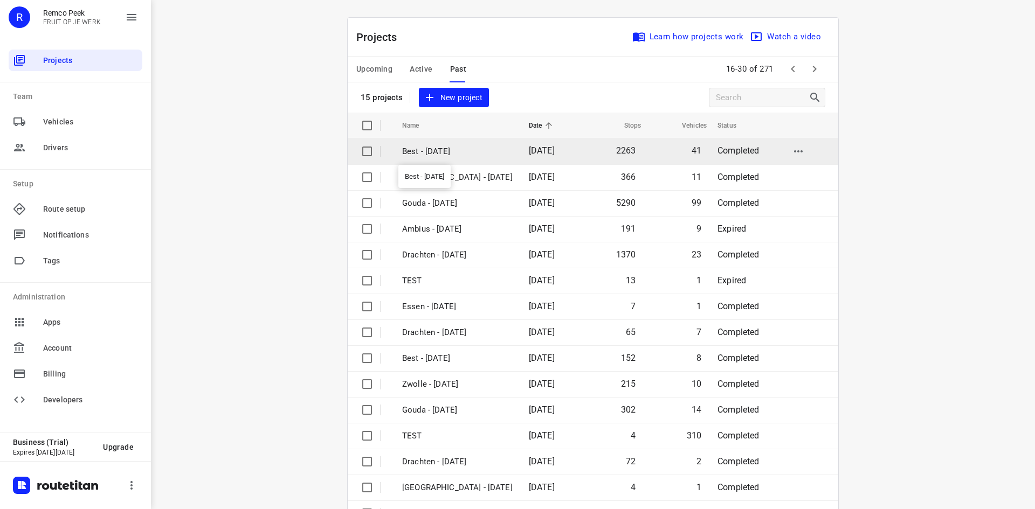
click at [462, 156] on p "Best - [DATE]" at bounding box center [457, 152] width 111 height 12
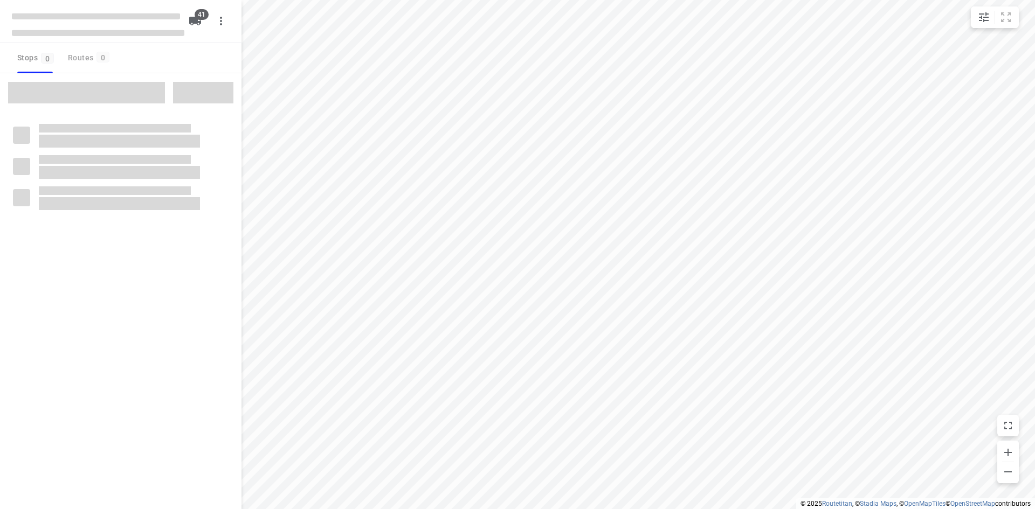
checkbox input "true"
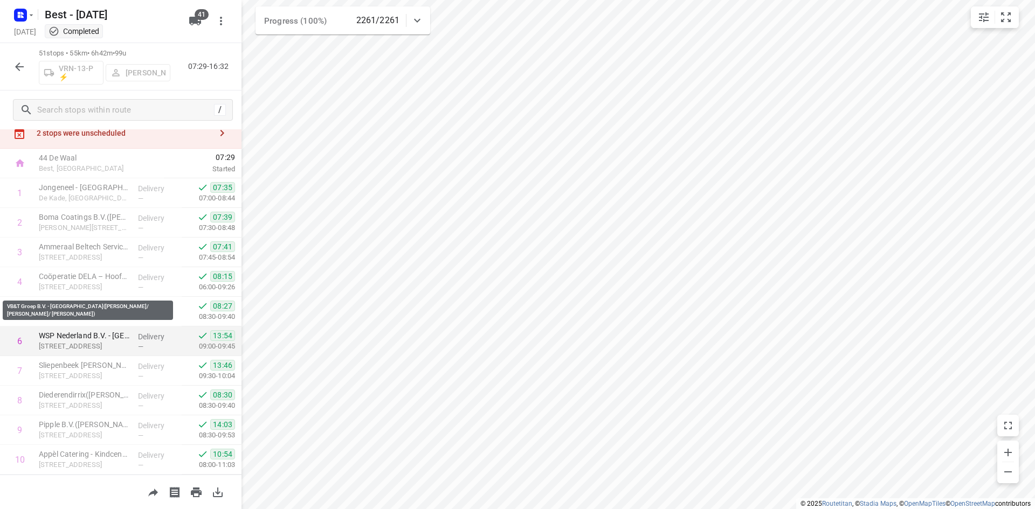
scroll to position [54, 0]
